Goal: Task Accomplishment & Management: Use online tool/utility

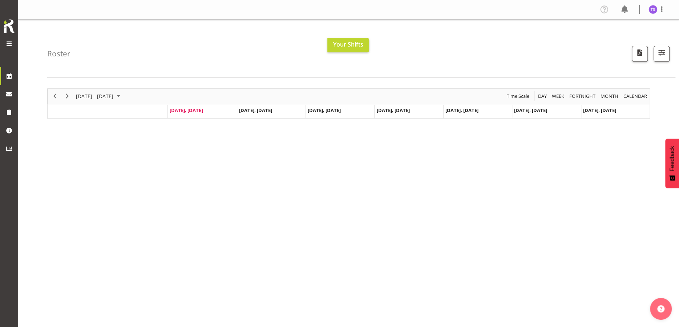
click at [8, 44] on span at bounding box center [9, 43] width 9 height 9
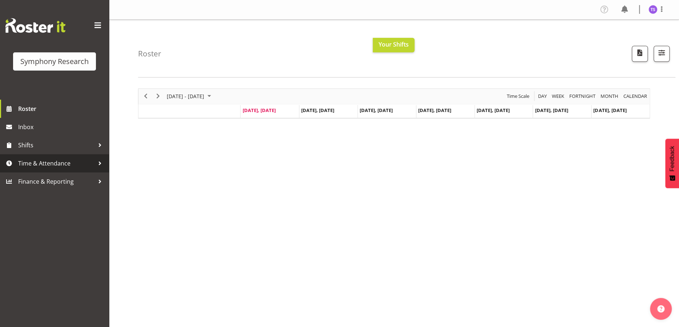
click at [43, 160] on span "Time & Attendance" at bounding box center [56, 163] width 76 height 11
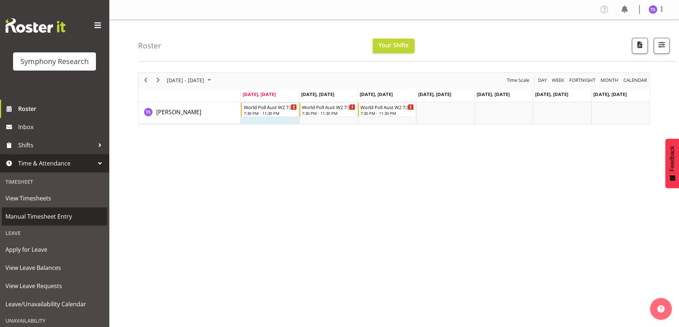
click at [51, 217] on span "Manual Timesheet Entry" at bounding box center [54, 216] width 98 height 11
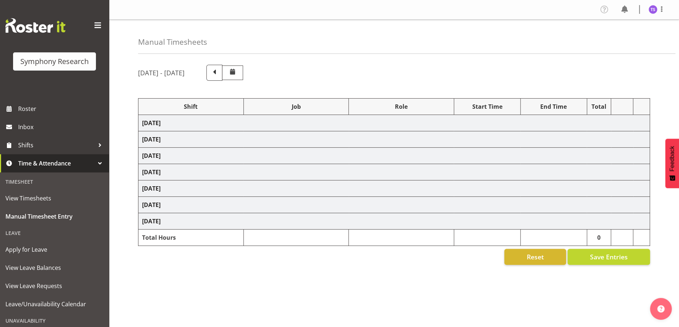
select select "56692"
select select "10499"
select select "47"
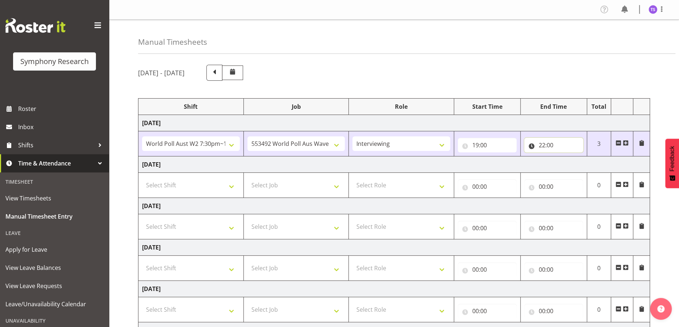
click at [554, 143] on input "22:00" at bounding box center [553, 145] width 59 height 15
click at [595, 166] on select "00 01 02 03 04 05 06 07 08 09 10 11 12 13 14 15 16 17 18 19 20 21 22 23 24 25 2…" at bounding box center [592, 164] width 16 height 15
select select "30"
type input "22:30"
click at [576, 207] on td "Wednesday 1st October 2025" at bounding box center [393, 206] width 511 height 16
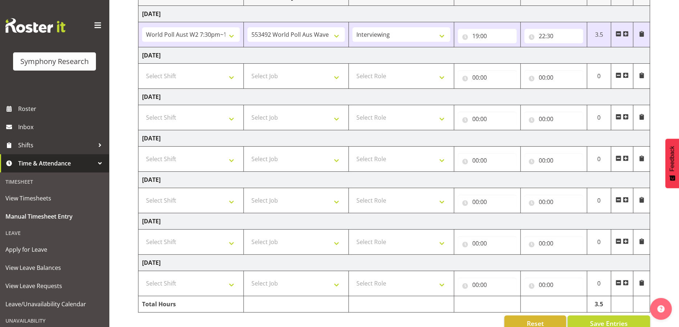
scroll to position [124, 0]
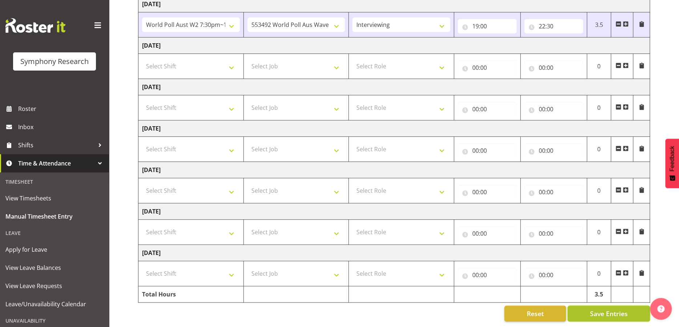
click at [605, 310] on span "Save Entries" at bounding box center [608, 312] width 38 height 9
click at [579, 309] on div "Timesheet Entries Save" at bounding box center [623, 303] width 88 height 18
